Goal: Find specific page/section: Find specific page/section

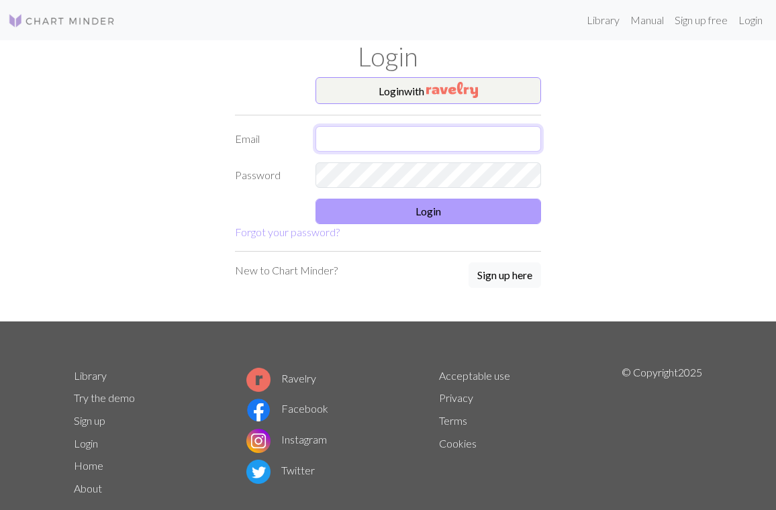
type input "[EMAIL_ADDRESS][DOMAIN_NAME]"
click at [435, 215] on button "Login" at bounding box center [429, 212] width 226 height 26
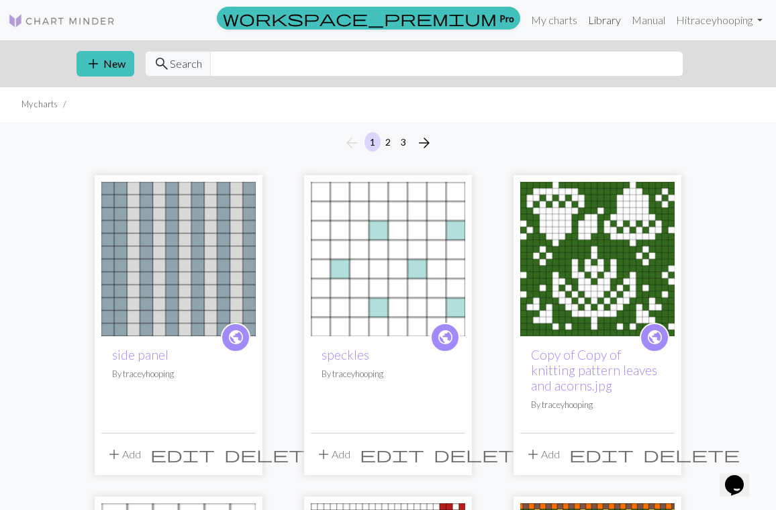
click at [600, 15] on link "Library" at bounding box center [605, 20] width 44 height 27
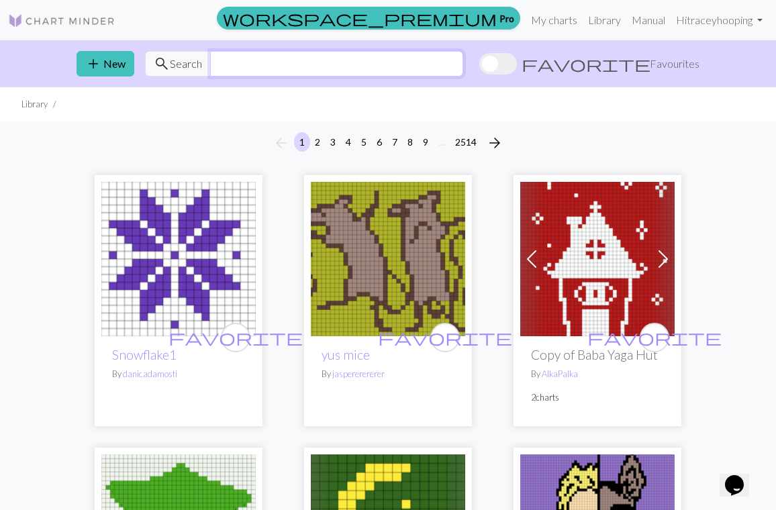
click at [273, 64] on input "text" at bounding box center [336, 64] width 253 height 26
type input "snowflakes"
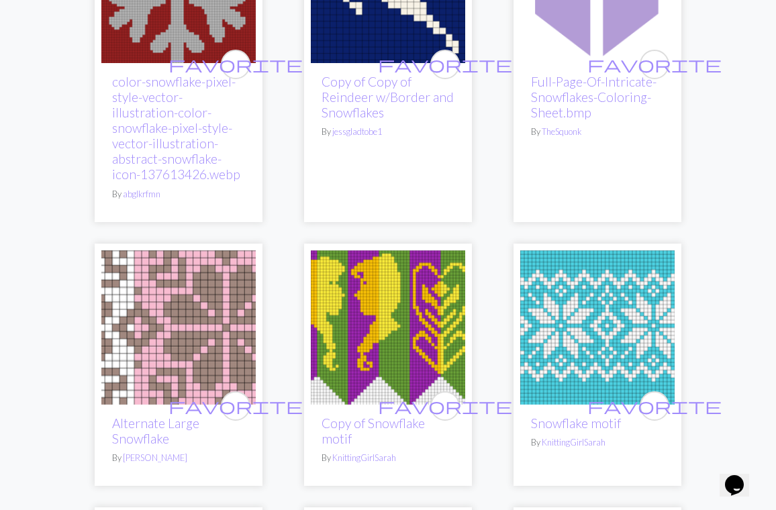
scroll to position [1664, 0]
